Goal: Task Accomplishment & Management: Complete application form

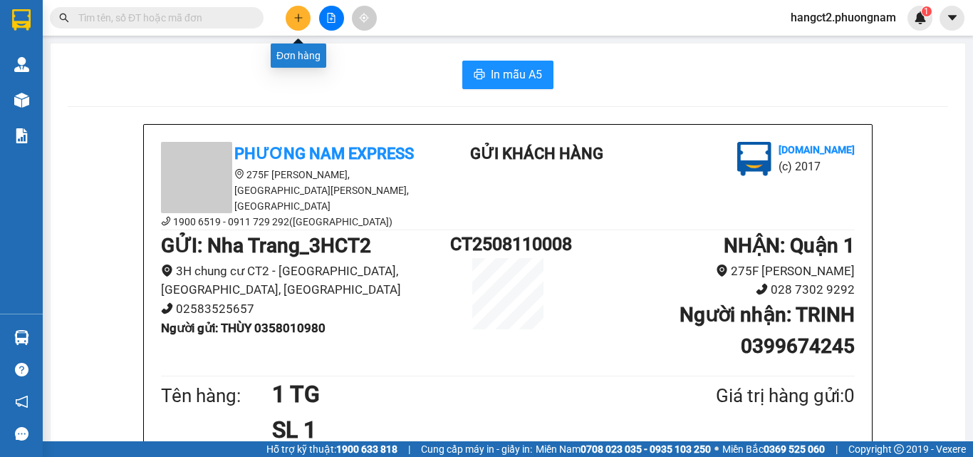
click at [298, 19] on icon "plus" at bounding box center [298, 18] width 10 height 10
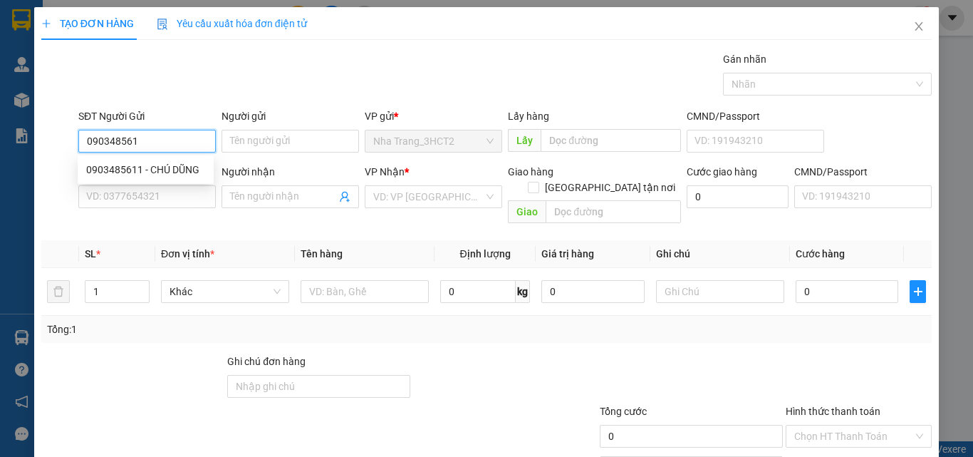
type input "0903485611"
click at [150, 166] on div "0903485611 - CHÚ DŨNG" at bounding box center [145, 170] width 119 height 16
type input "CHÚ DŨNG"
type input "0936568236"
type input "VIỆT"
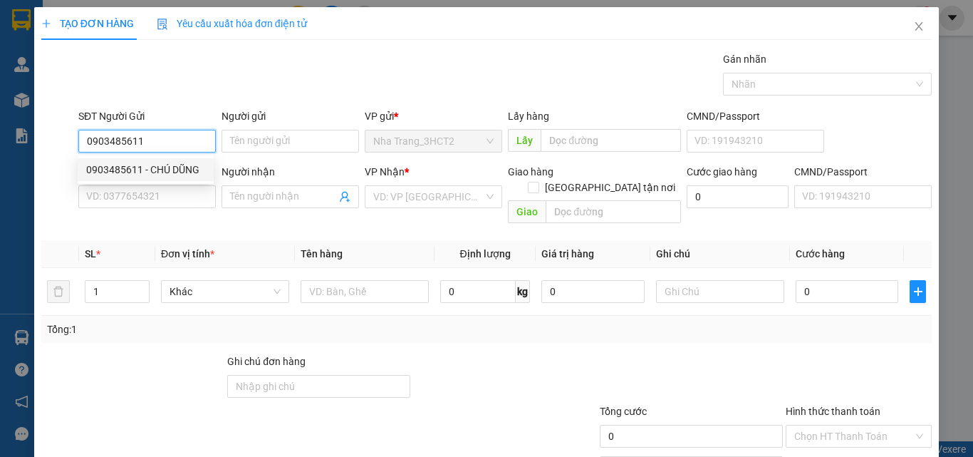
checkbox input "true"
type input "94/9 [GEOGRAPHIC_DATA], [GEOGRAPHIC_DATA], [GEOGRAPHIC_DATA] (GTN: 50K)"
type input "50.000"
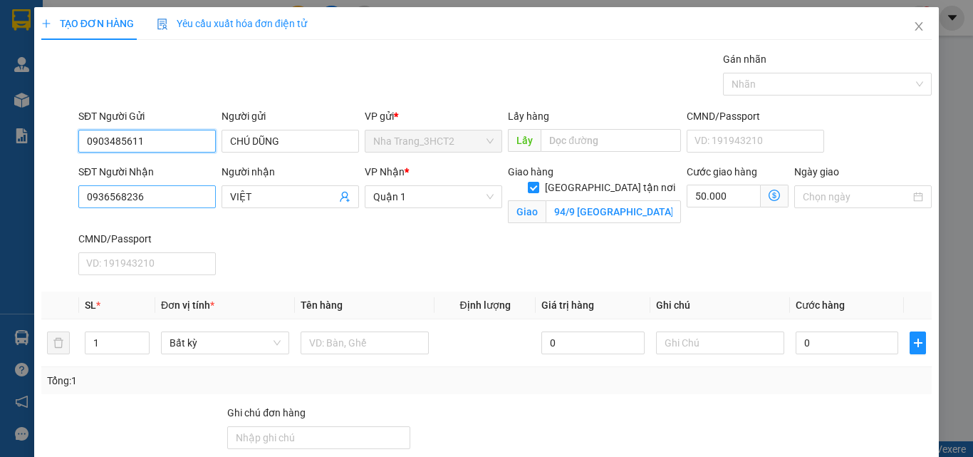
type input "0903485611"
click at [182, 193] on input "0936568236" at bounding box center [146, 196] width 137 height 23
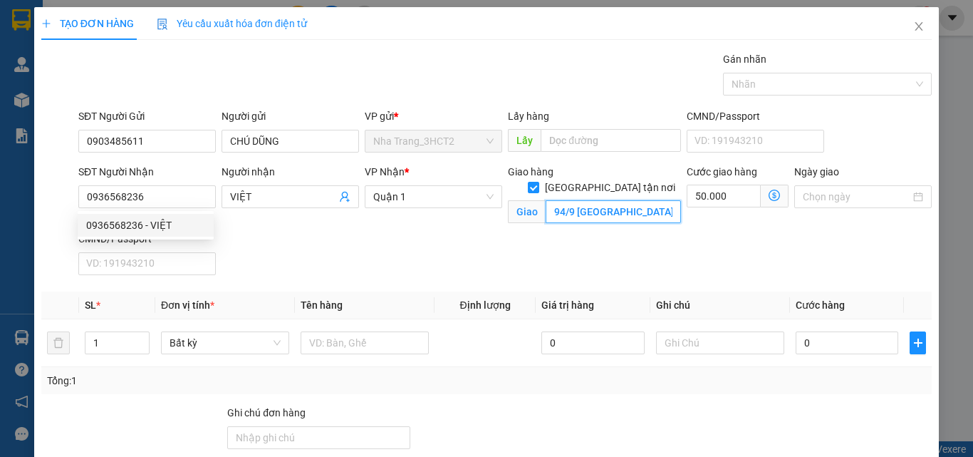
click at [584, 202] on input "94/9 [GEOGRAPHIC_DATA], [GEOGRAPHIC_DATA], [GEOGRAPHIC_DATA] (GTN: 50K)" at bounding box center [613, 211] width 135 height 23
click at [604, 202] on input "94/9 [GEOGRAPHIC_DATA], [GEOGRAPHIC_DATA], [GEOGRAPHIC_DATA] (GTN: 50K)" at bounding box center [613, 211] width 135 height 23
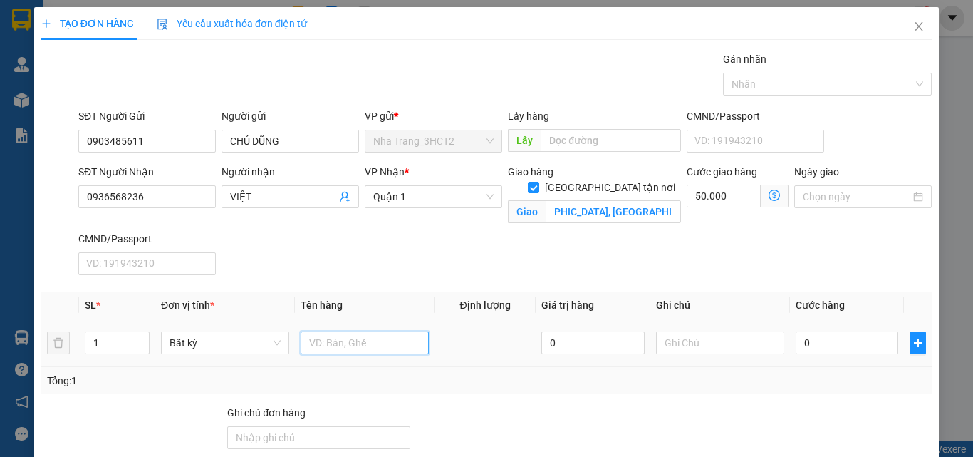
click at [313, 347] on input "text" at bounding box center [365, 342] width 128 height 23
type input "1 KIỆN THÙNG XỐP"
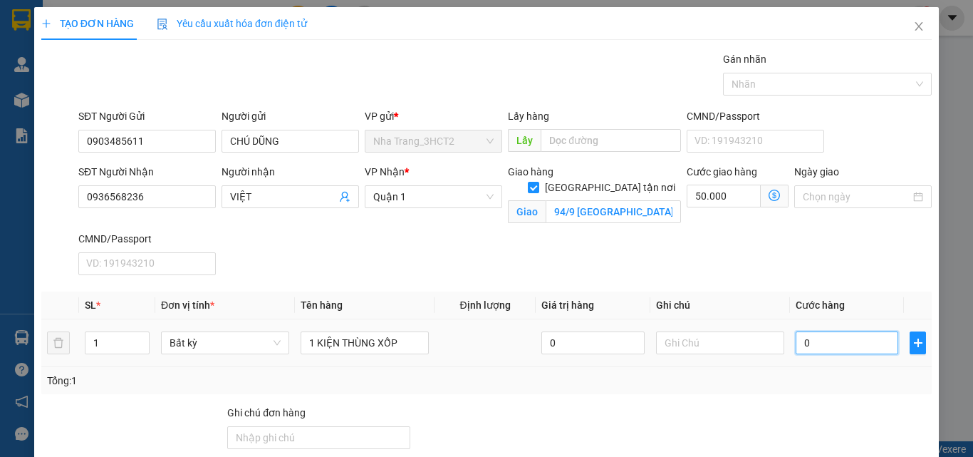
click at [814, 346] on input "0" at bounding box center [847, 342] width 103 height 23
type input "4"
type input "50.004"
type input "40"
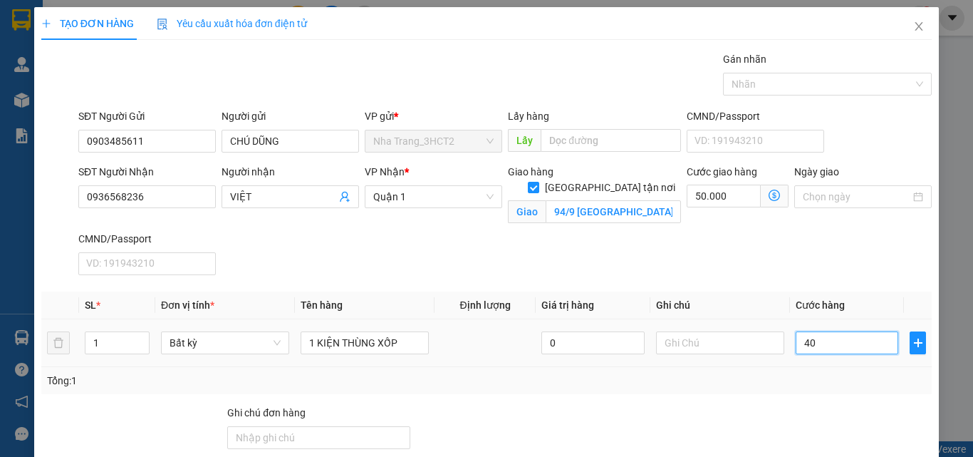
type input "50.040"
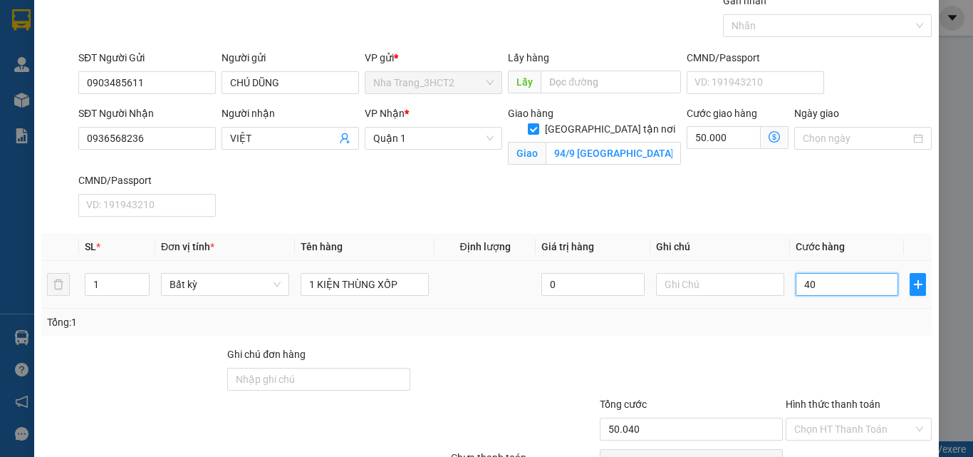
scroll to position [137, 0]
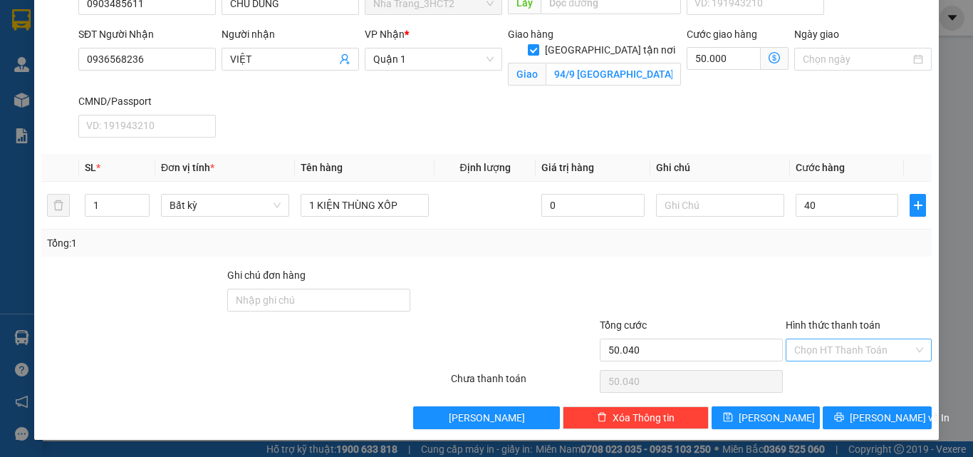
type input "40.000"
type input "90.000"
click at [818, 350] on input "Hình thức thanh toán" at bounding box center [853, 349] width 119 height 21
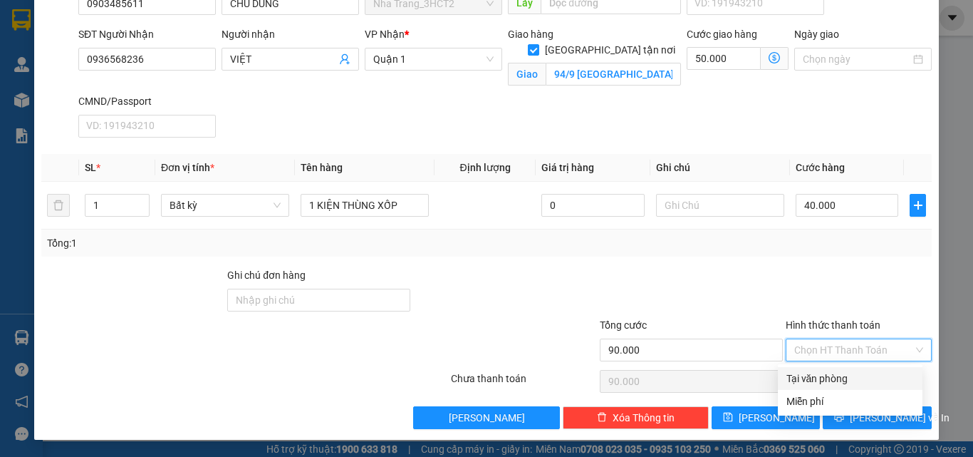
click at [810, 382] on div "Tại văn phòng" at bounding box center [849, 378] width 127 height 16
type input "0"
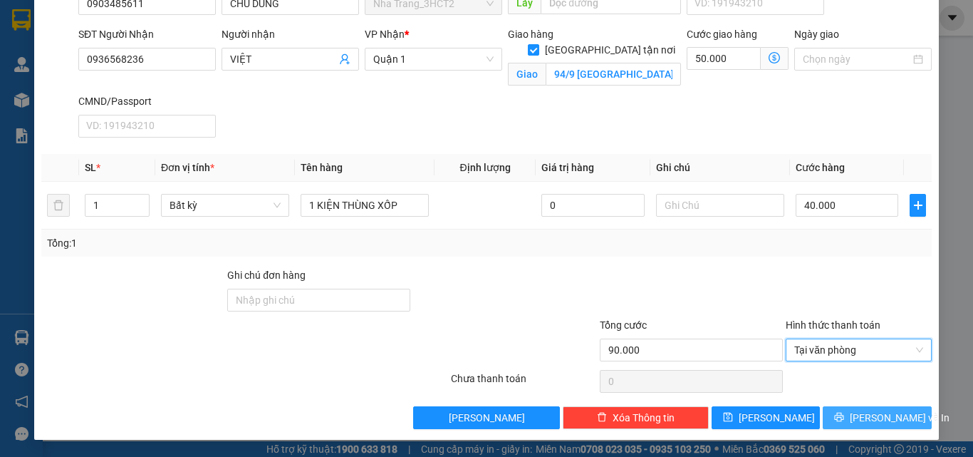
click at [855, 417] on button "[PERSON_NAME] và In" at bounding box center [877, 417] width 109 height 23
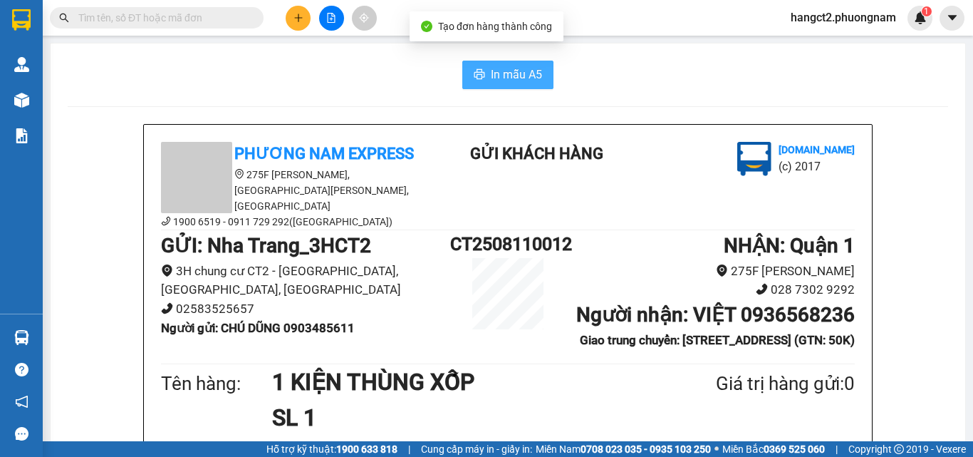
click at [510, 82] on span "In mẫu A5" at bounding box center [516, 75] width 51 height 18
click at [299, 22] on icon "plus" at bounding box center [298, 18] width 10 height 10
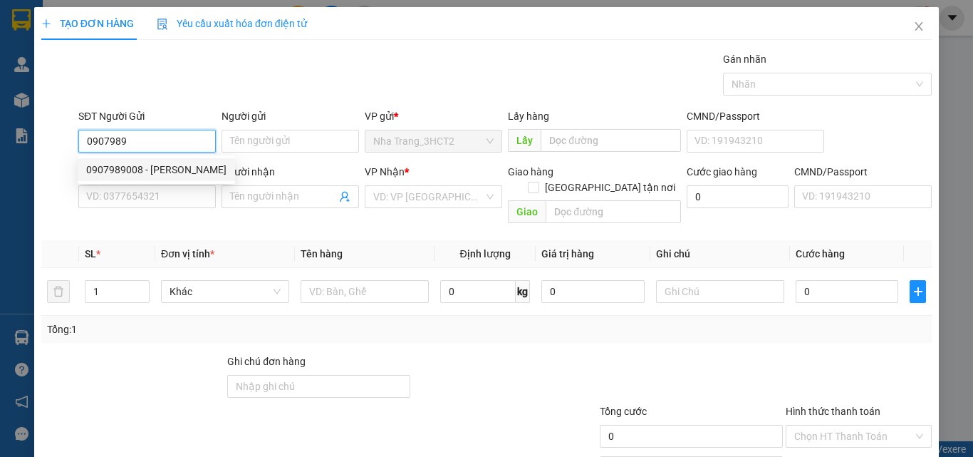
click at [192, 173] on div "0907989008 - [PERSON_NAME]" at bounding box center [156, 170] width 140 height 16
type input "0907989008"
type input "HOÀNG"
type input "0903780313"
type input "PHƯỢNG"
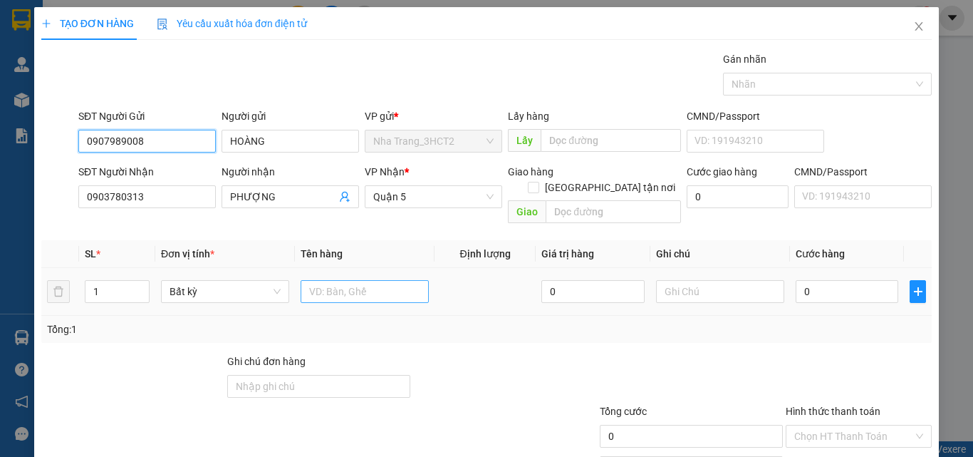
type input "0907989008"
click at [346, 280] on input "text" at bounding box center [365, 291] width 128 height 23
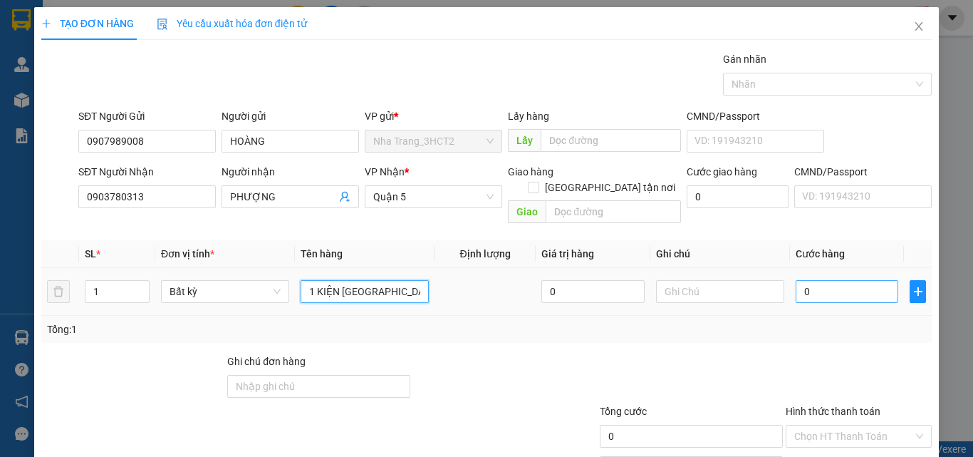
type input "1 KIỆN [GEOGRAPHIC_DATA]"
click at [805, 280] on input "0" at bounding box center [847, 291] width 103 height 23
type input "4"
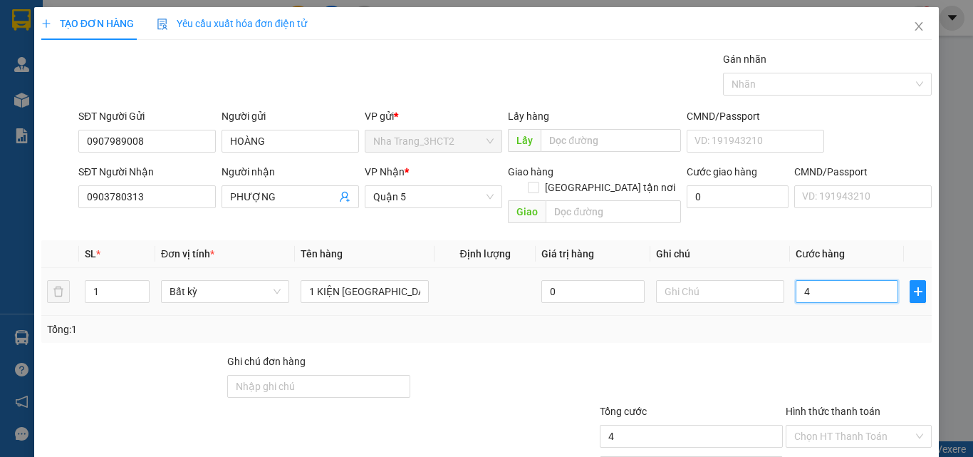
type input "40"
type input "40.000"
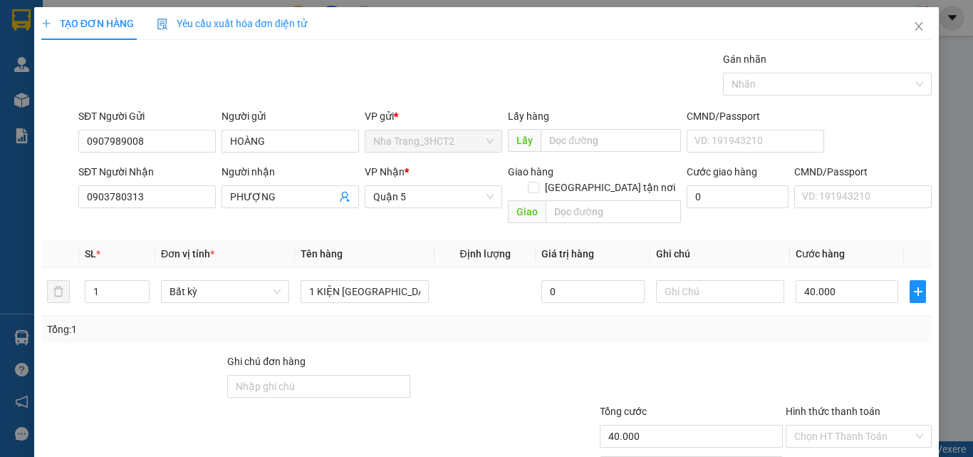
click at [836, 406] on div "Hình thức thanh toán" at bounding box center [859, 413] width 146 height 21
click at [834, 425] on input "Hình thức thanh toán" at bounding box center [853, 435] width 119 height 21
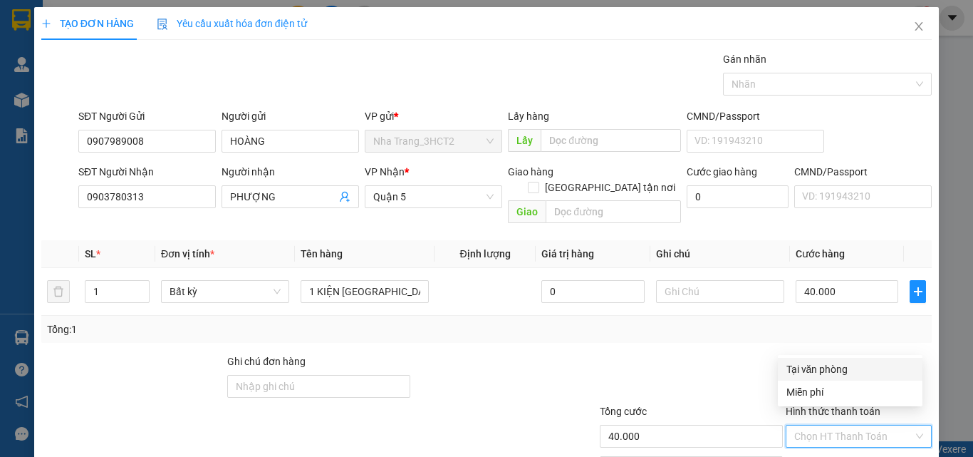
click at [822, 374] on div "Tại văn phòng" at bounding box center [849, 369] width 127 height 16
type input "0"
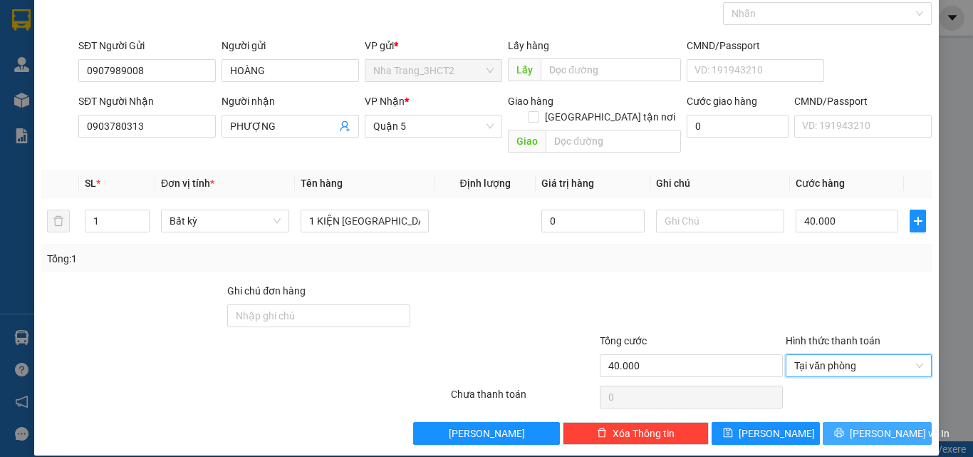
click at [865, 425] on span "[PERSON_NAME] và In" at bounding box center [900, 433] width 100 height 16
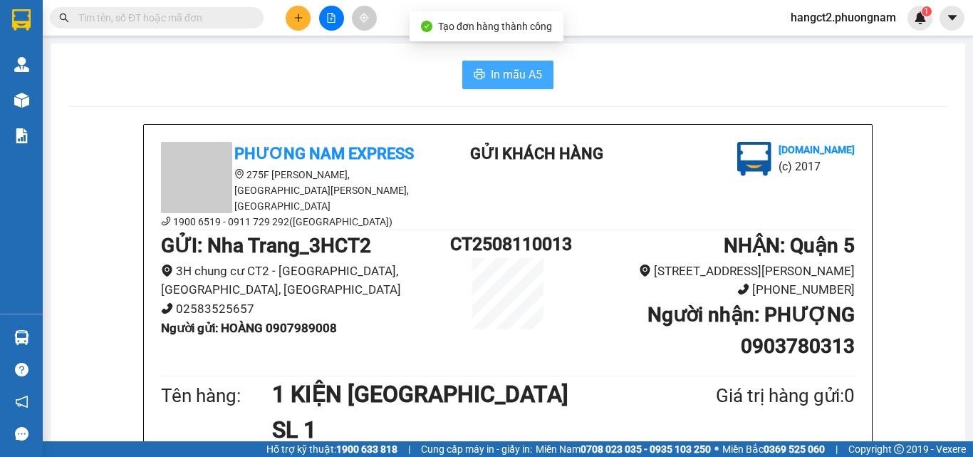
click at [519, 79] on span "In mẫu A5" at bounding box center [516, 75] width 51 height 18
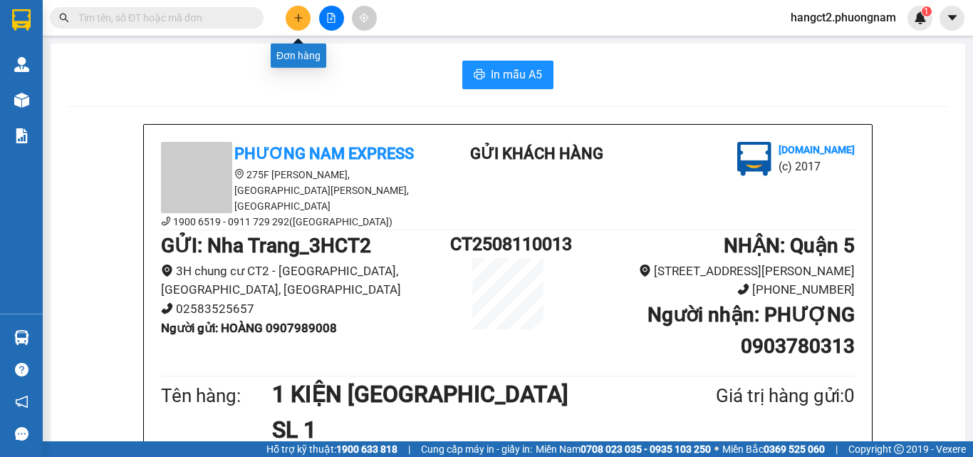
click at [296, 23] on button at bounding box center [298, 18] width 25 height 25
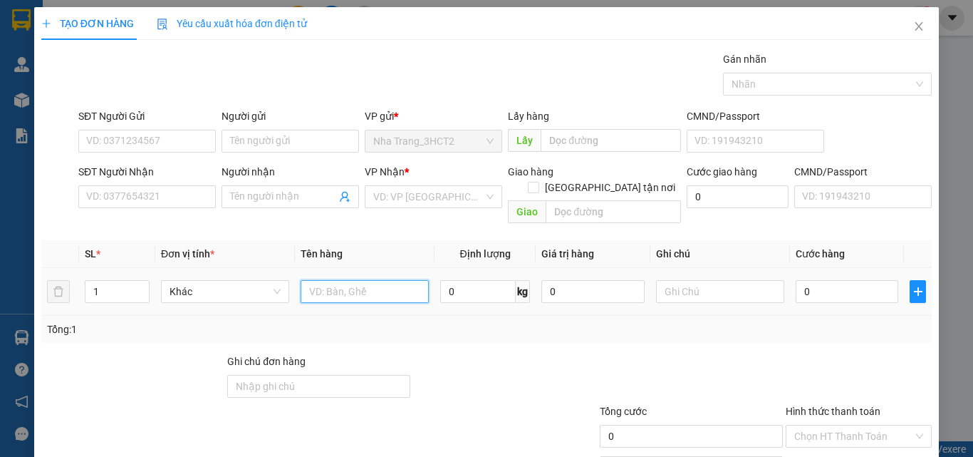
click at [321, 280] on input "text" at bounding box center [365, 291] width 128 height 23
type input "1 BAO XANH"
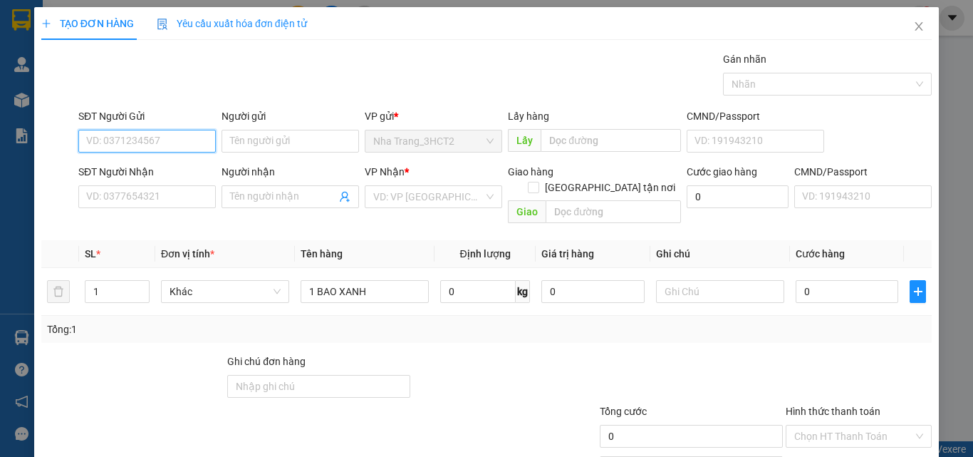
click at [120, 145] on input "SĐT Người Gửi" at bounding box center [146, 141] width 137 height 23
type input "0"
click at [913, 30] on icon "close" at bounding box center [918, 26] width 11 height 11
